Goal: Information Seeking & Learning: Understand process/instructions

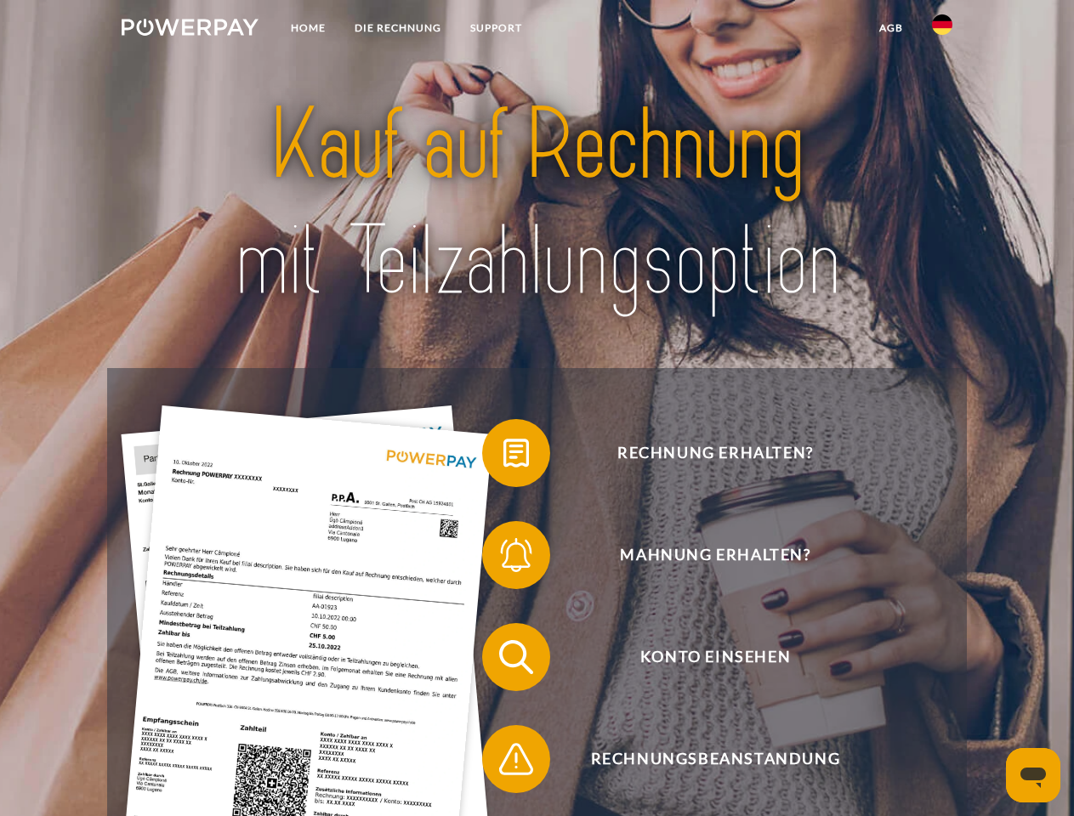
click at [190, 30] on img at bounding box center [190, 27] width 137 height 17
click at [942, 30] on img at bounding box center [942, 24] width 20 height 20
click at [890, 28] on link "agb" at bounding box center [891, 28] width 53 height 31
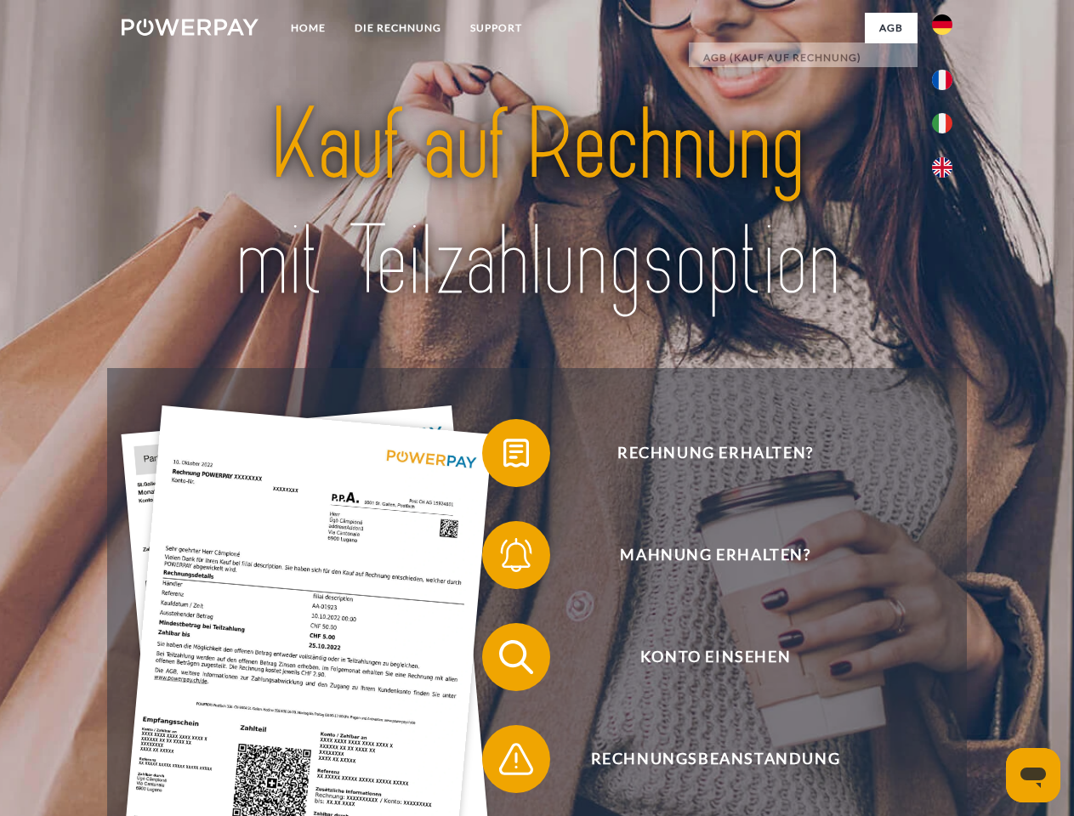
click at [503, 457] on span at bounding box center [490, 453] width 85 height 85
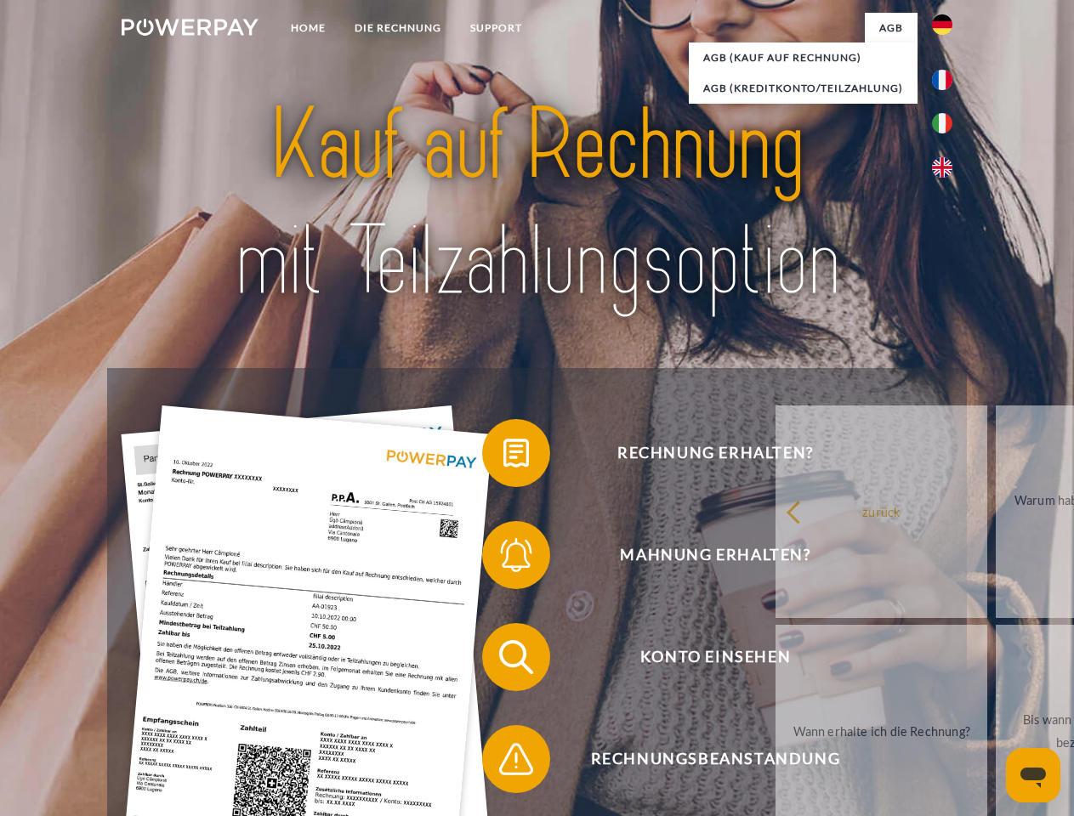
click at [503, 559] on span at bounding box center [490, 555] width 85 height 85
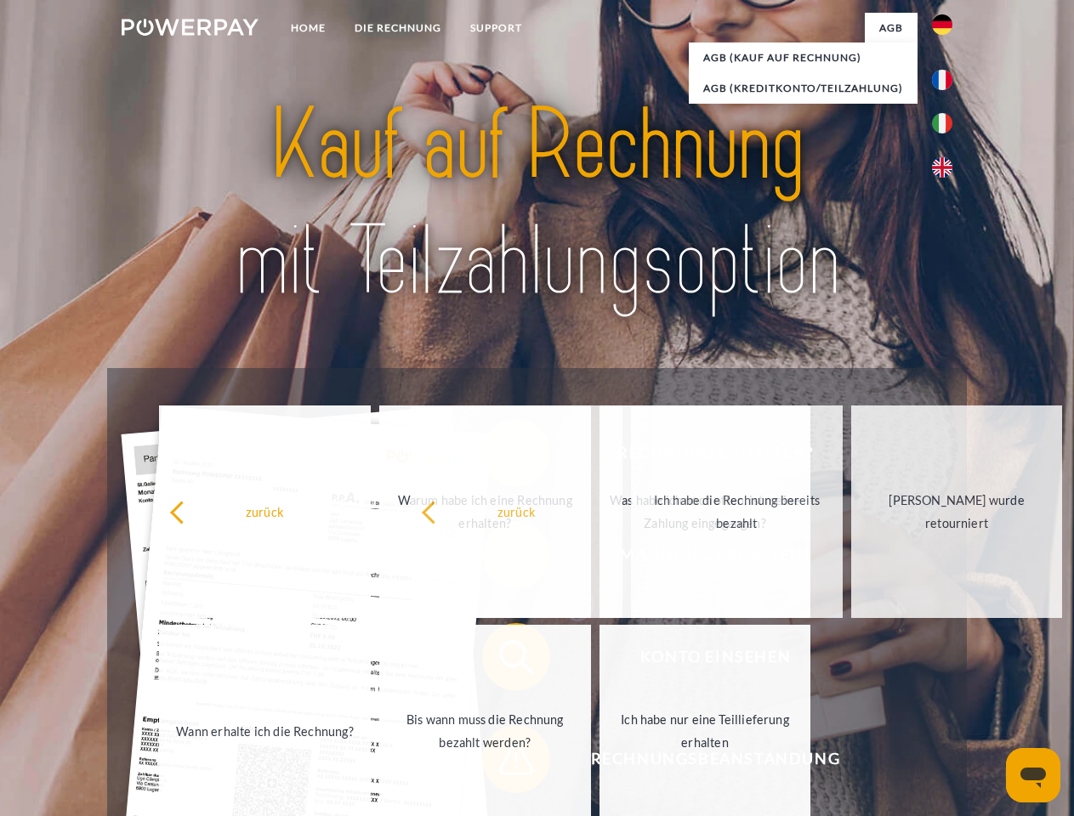
click at [503, 763] on span at bounding box center [490, 759] width 85 height 85
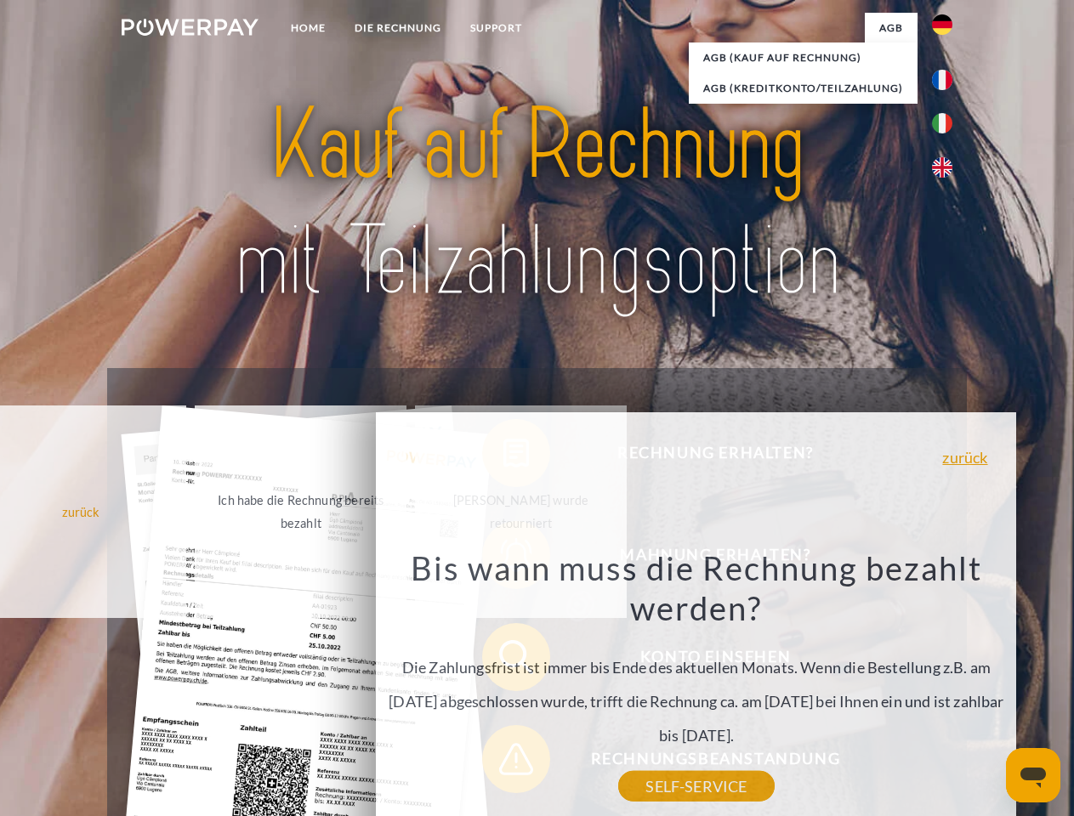
click at [1033, 776] on icon "Messaging-Fenster öffnen" at bounding box center [1034, 778] width 26 height 20
